Goal: Task Accomplishment & Management: Use online tool/utility

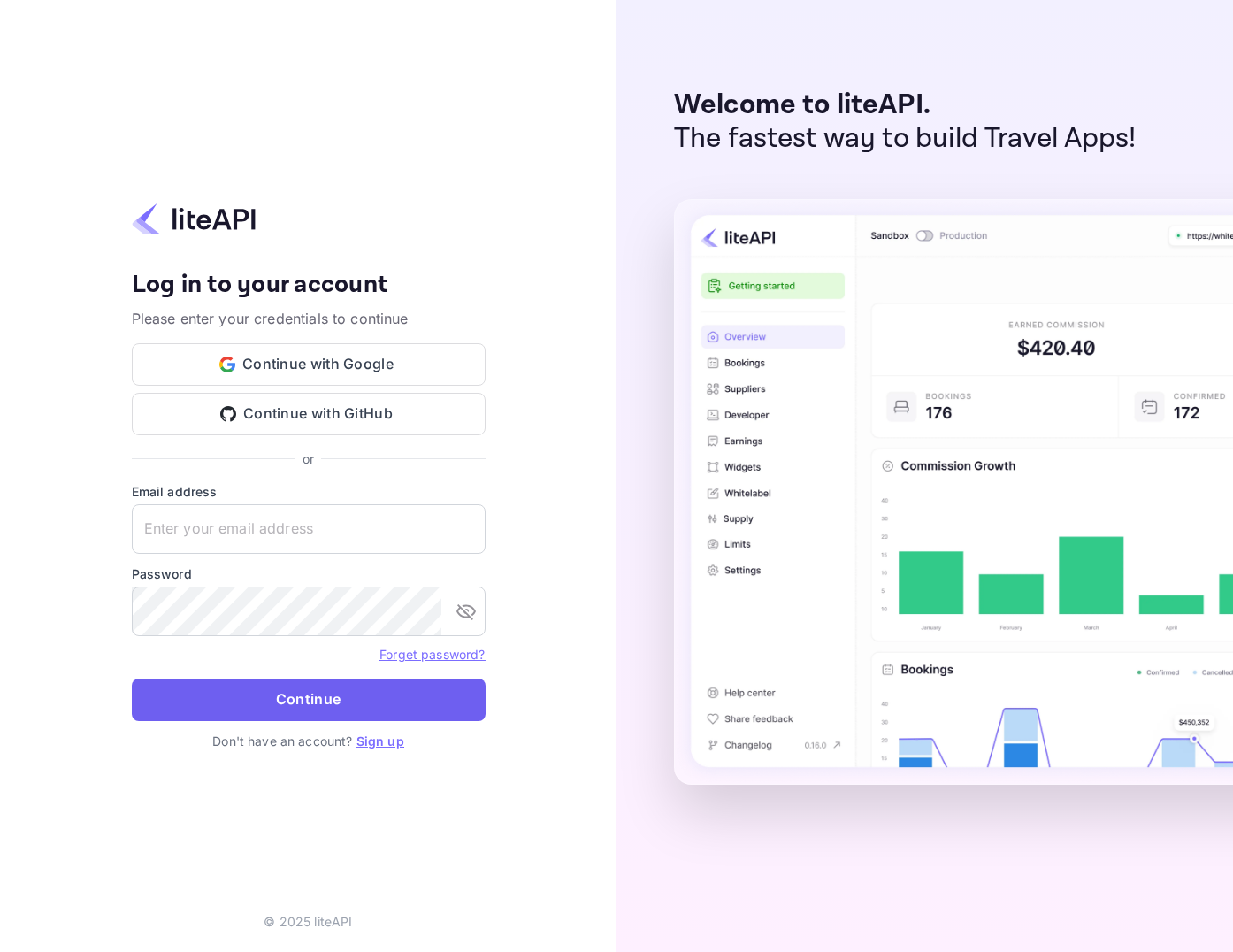
type input "[EMAIL_ADDRESS][DOMAIN_NAME]"
click at [316, 690] on button "Continue" at bounding box center [309, 699] width 354 height 43
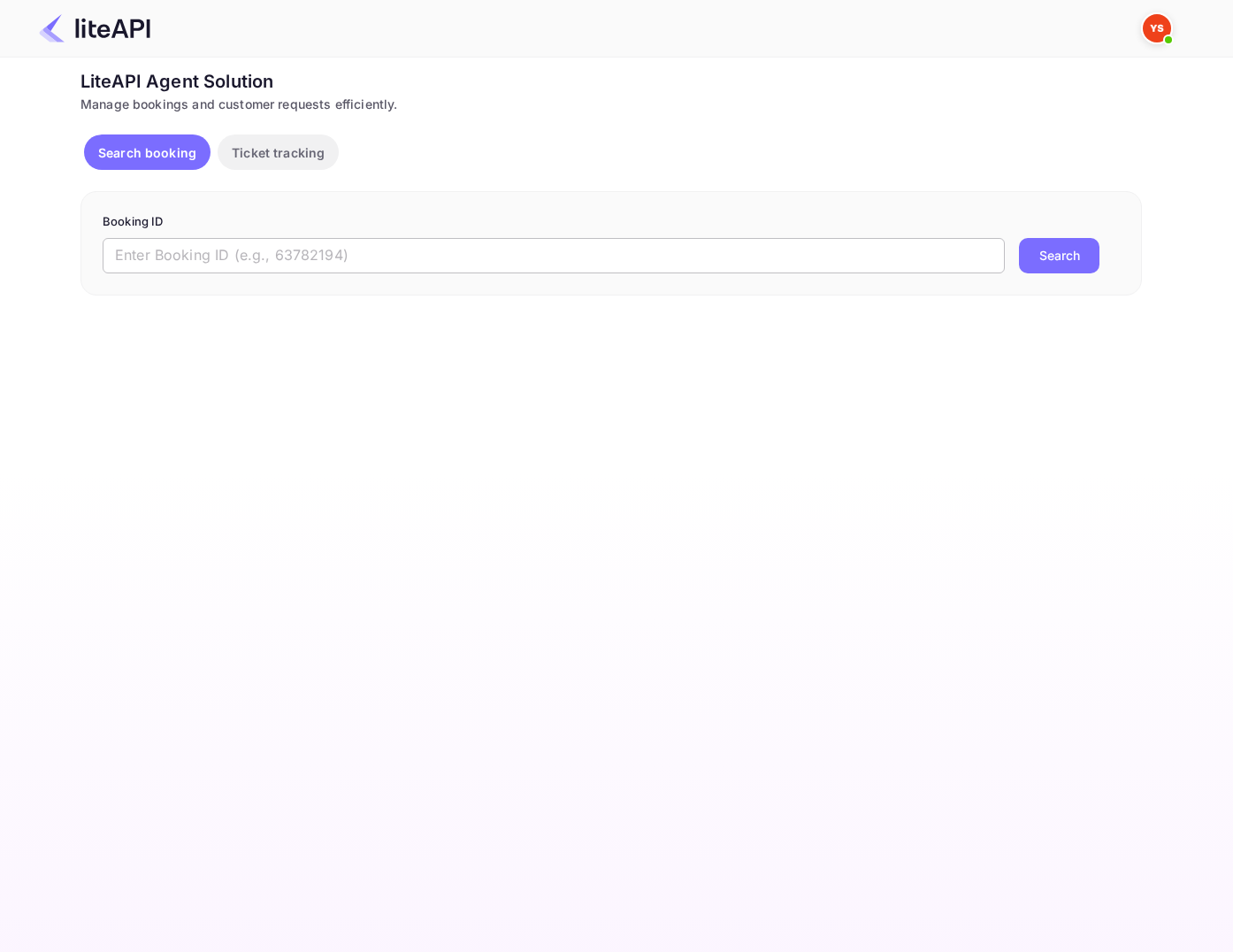
click at [425, 264] on input "text" at bounding box center [554, 256] width 902 height 35
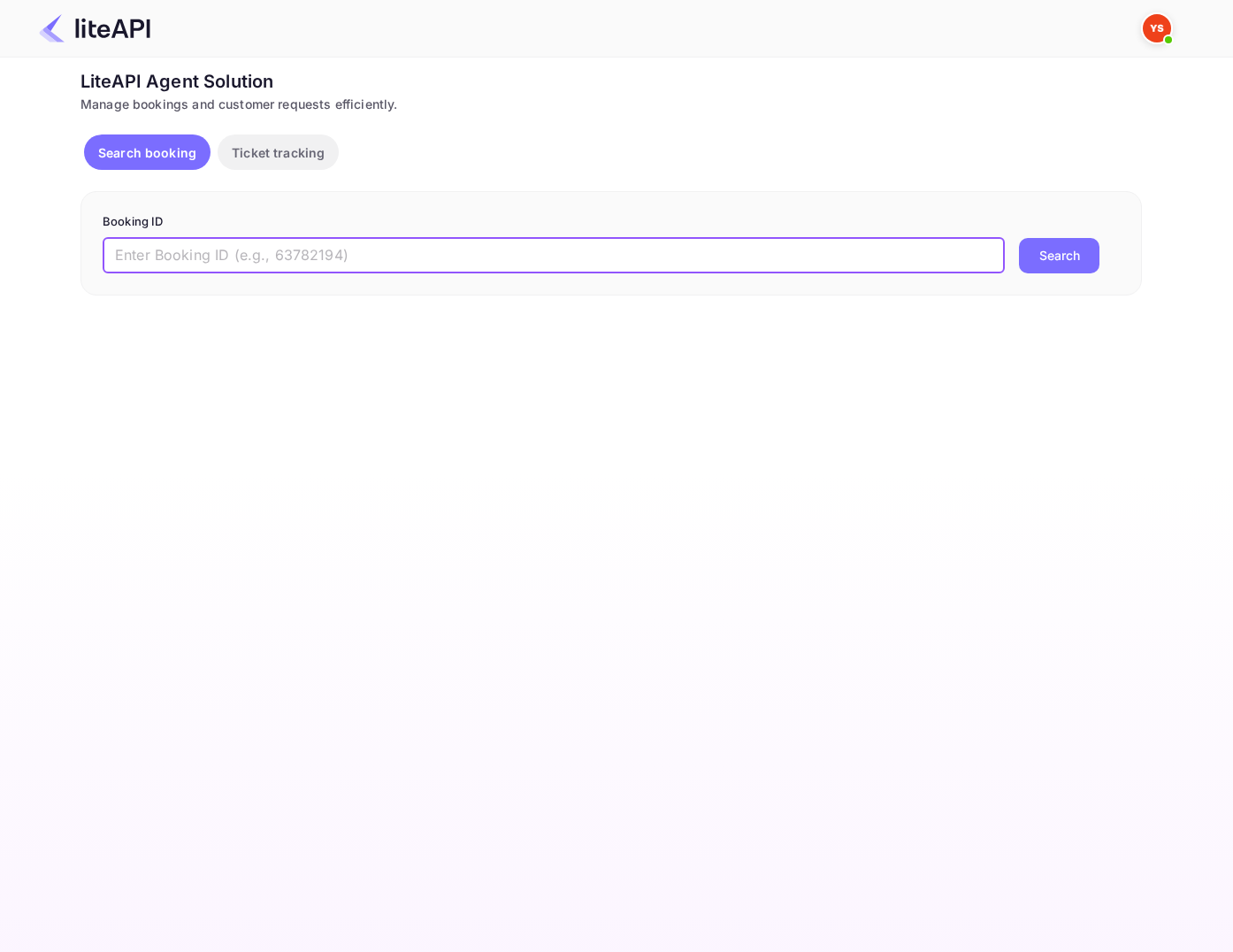
paste input "8886311"
type input "8886311"
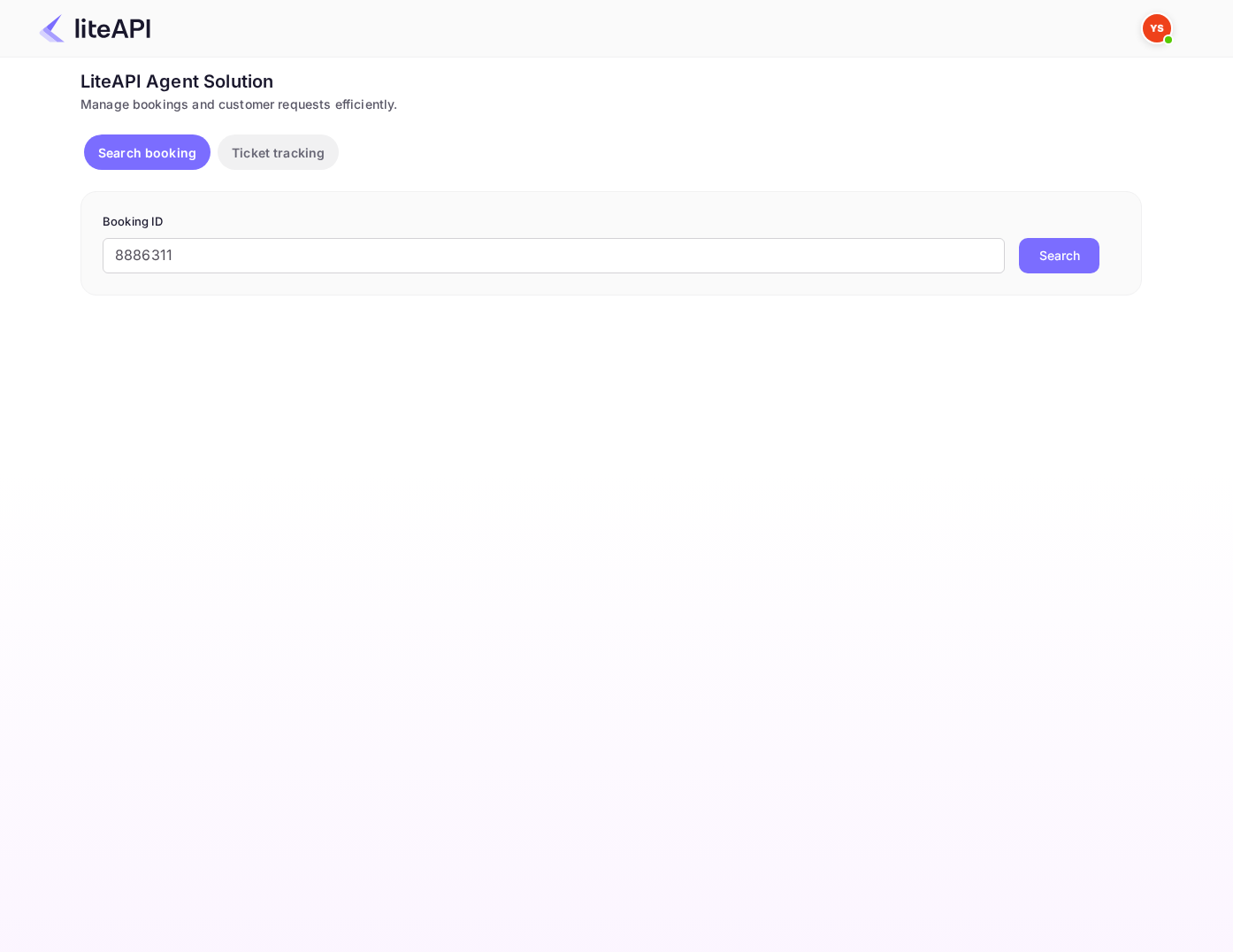
click at [1078, 264] on button "Search" at bounding box center [1059, 256] width 81 height 35
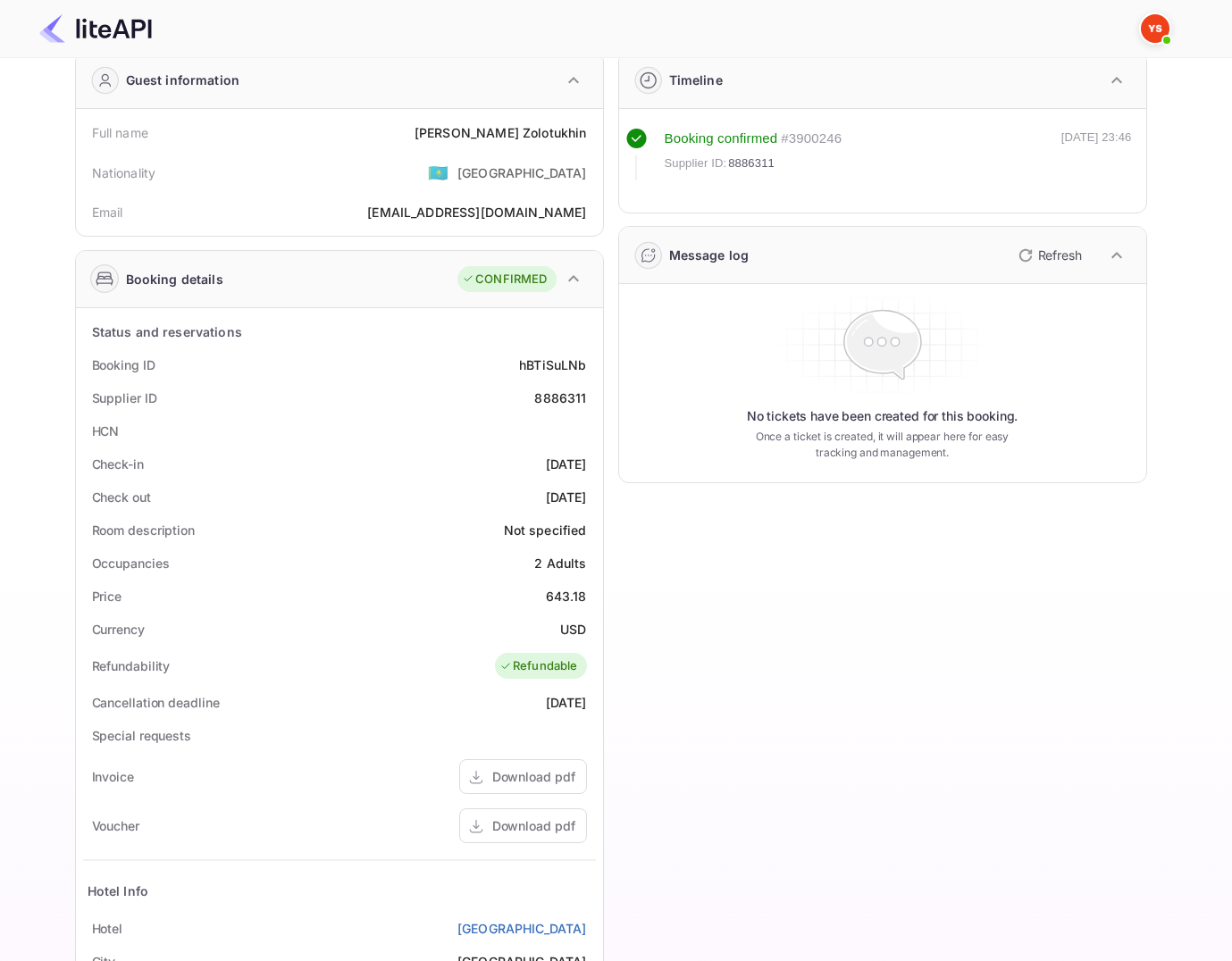
scroll to position [178, 0]
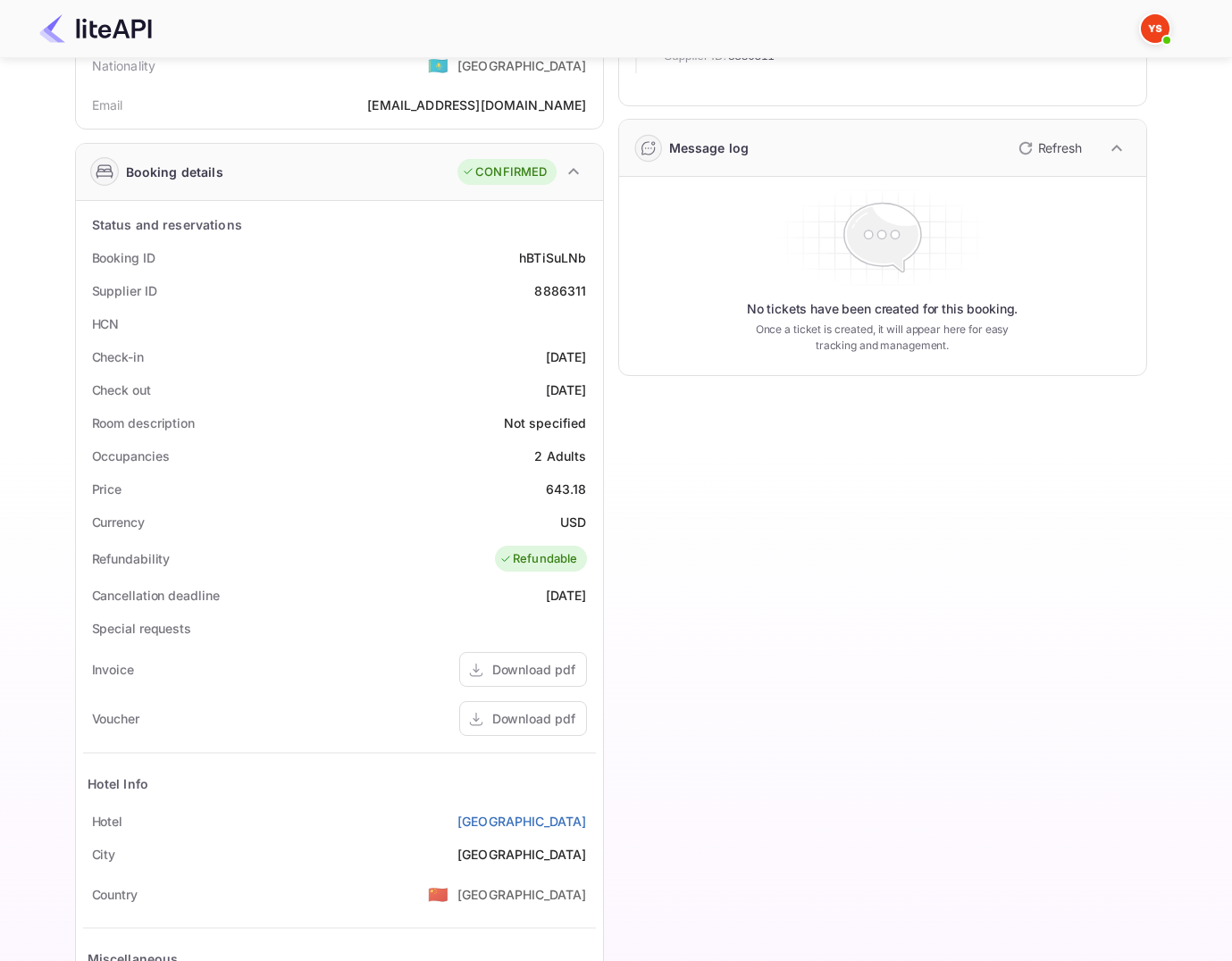
click at [527, 718] on div "Download pdf" at bounding box center [533, 718] width 83 height 19
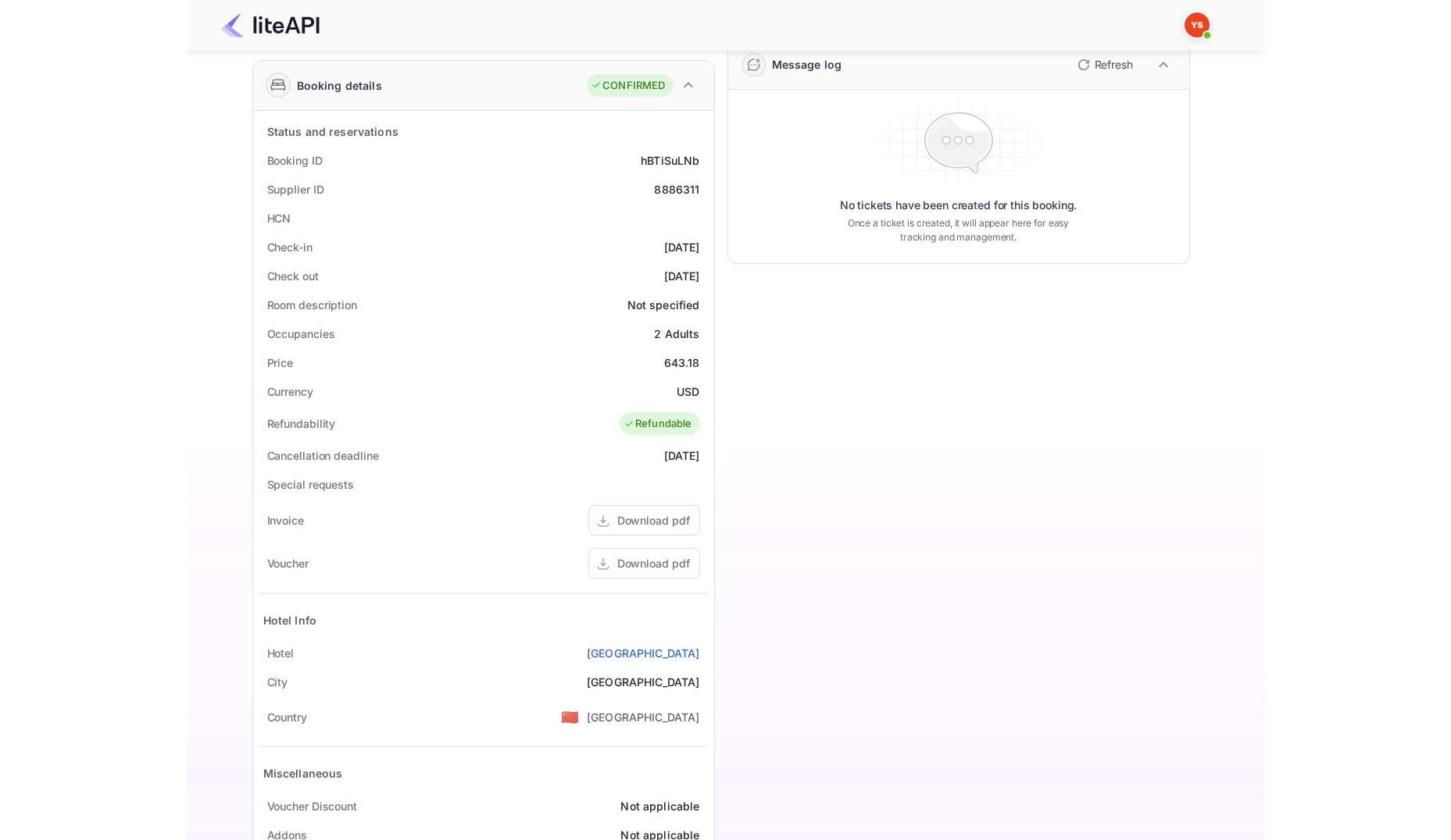
scroll to position [296, 0]
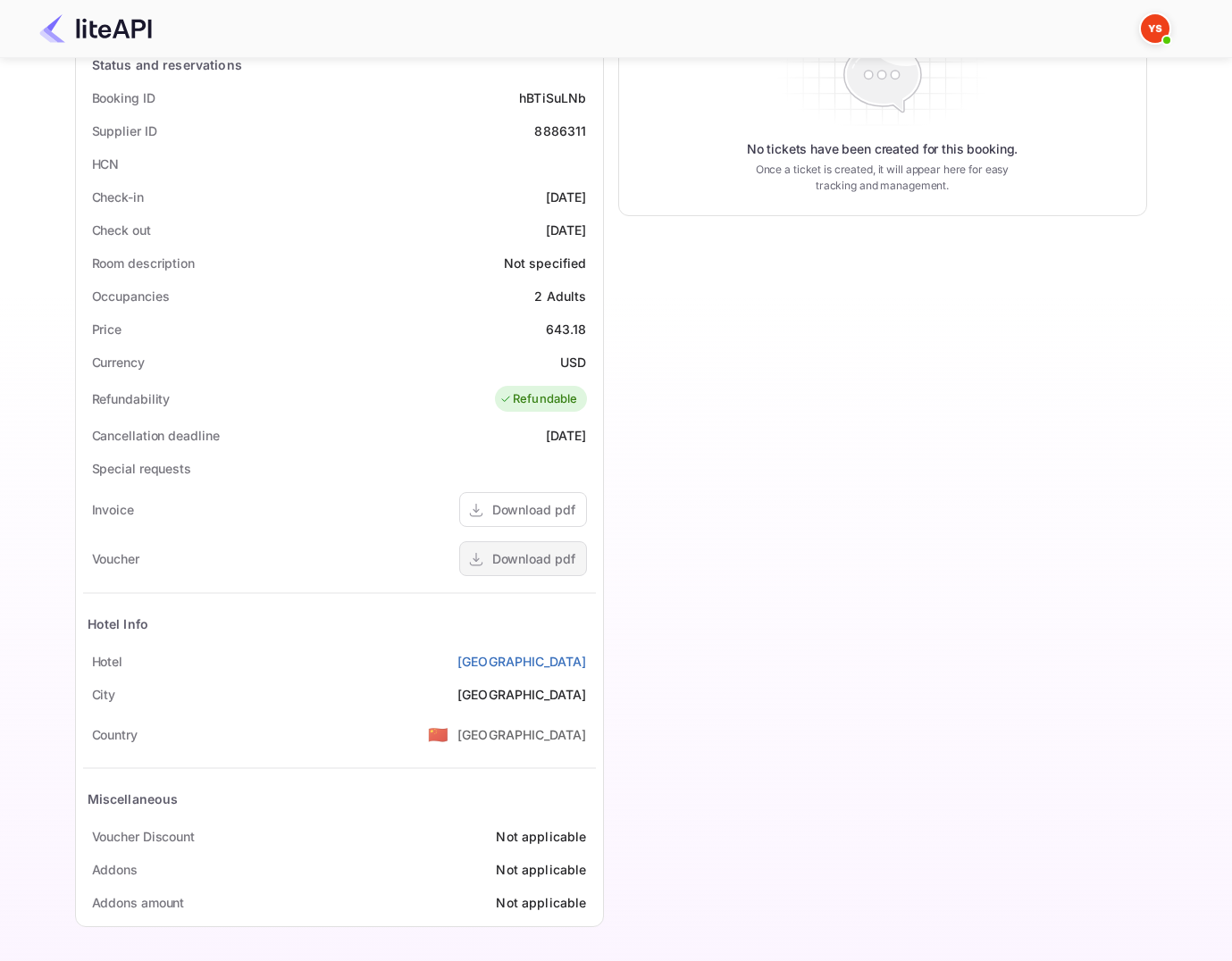
click at [555, 567] on div "Download pdf" at bounding box center [533, 559] width 83 height 19
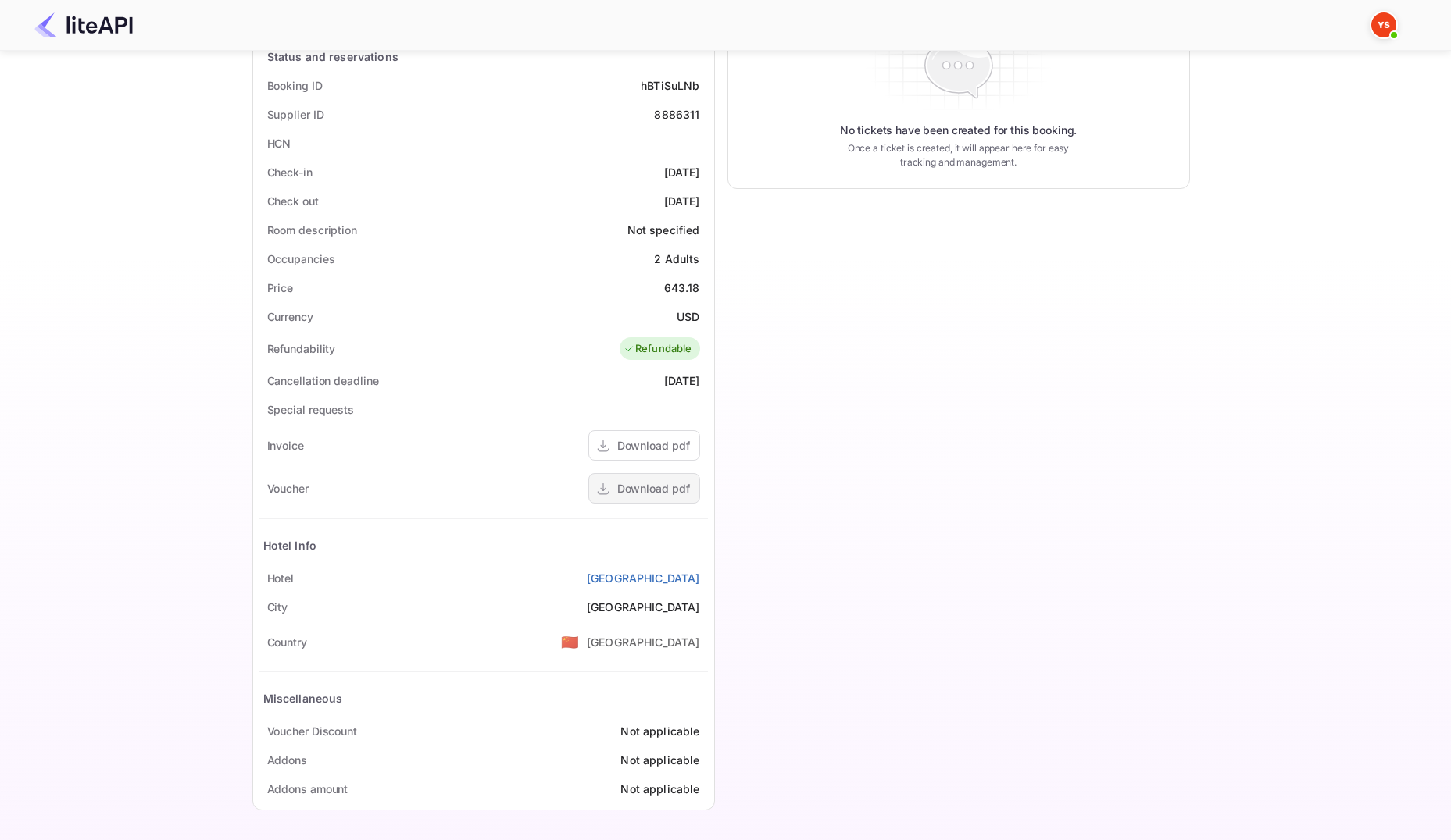
click at [671, 485] on div "Download pdf" at bounding box center [653, 489] width 73 height 17
click at [644, 451] on div "Download pdf" at bounding box center [653, 446] width 73 height 17
